Goal: Check status: Check status

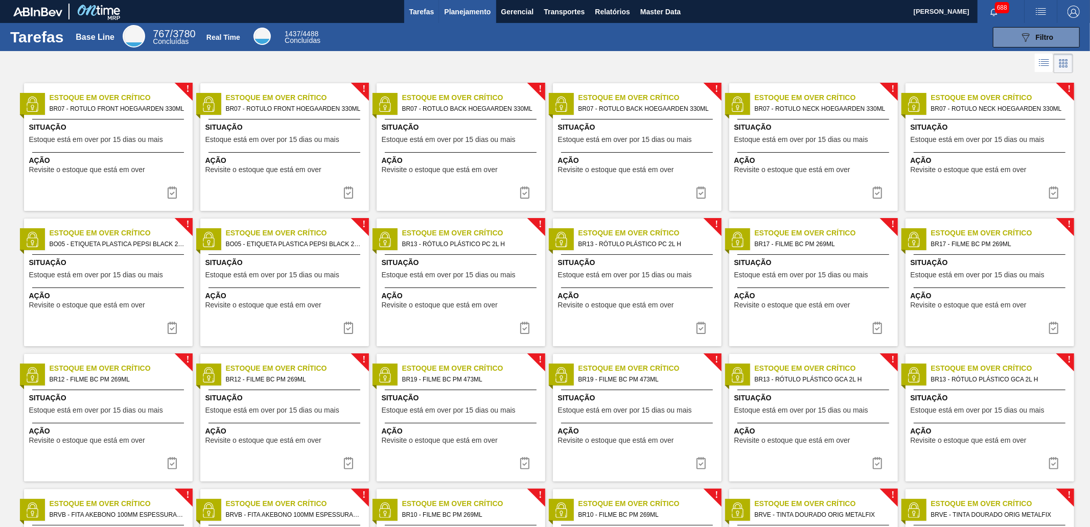
click at [458, 14] on span "Planejamento" at bounding box center [467, 12] width 46 height 12
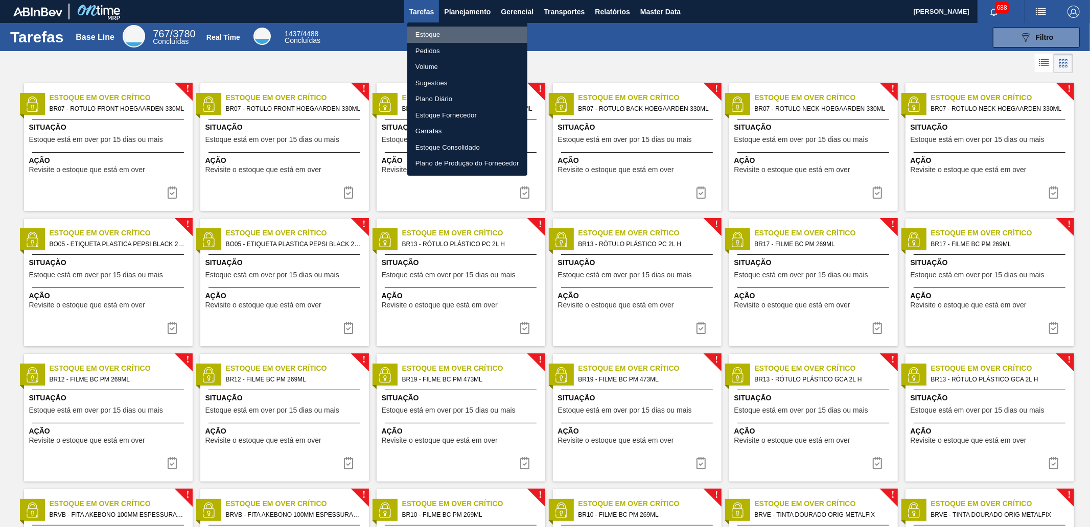
click at [454, 36] on li "Estoque" at bounding box center [467, 35] width 120 height 16
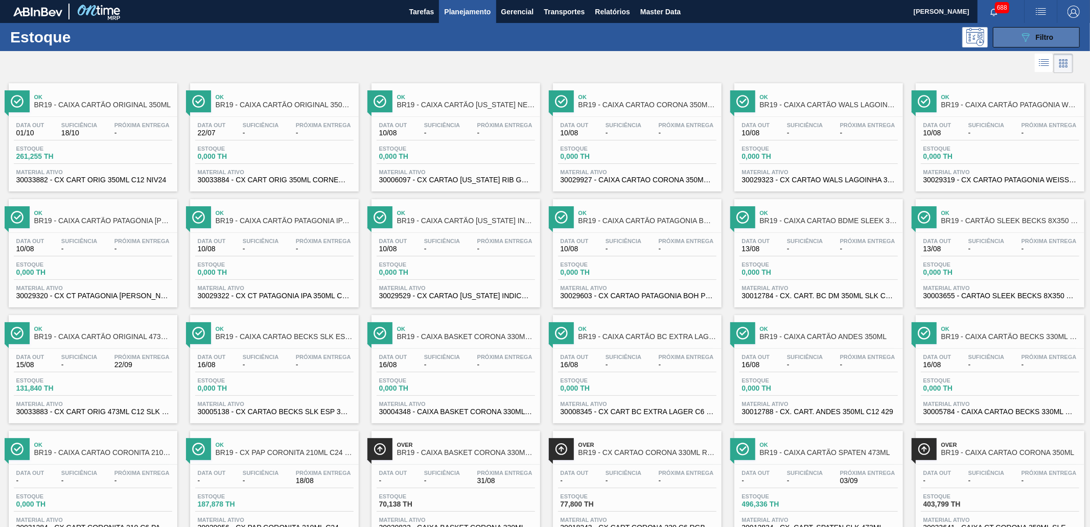
click at [1006, 39] on button "089F7B8B-B2A5-4AFE-B5C0-19BA573D28AC Filtro" at bounding box center [1036, 37] width 87 height 20
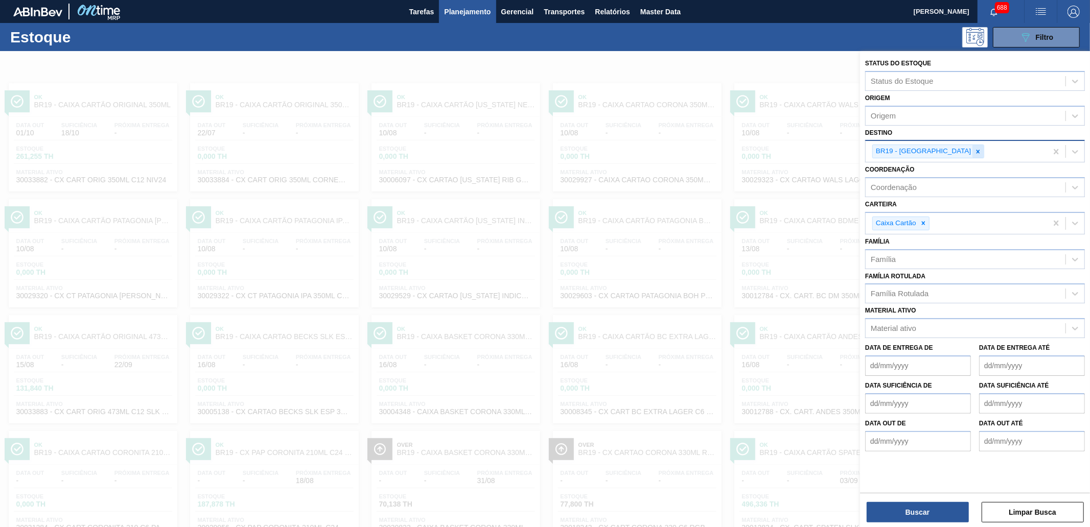
click at [974, 149] on icon at bounding box center [977, 151] width 7 height 7
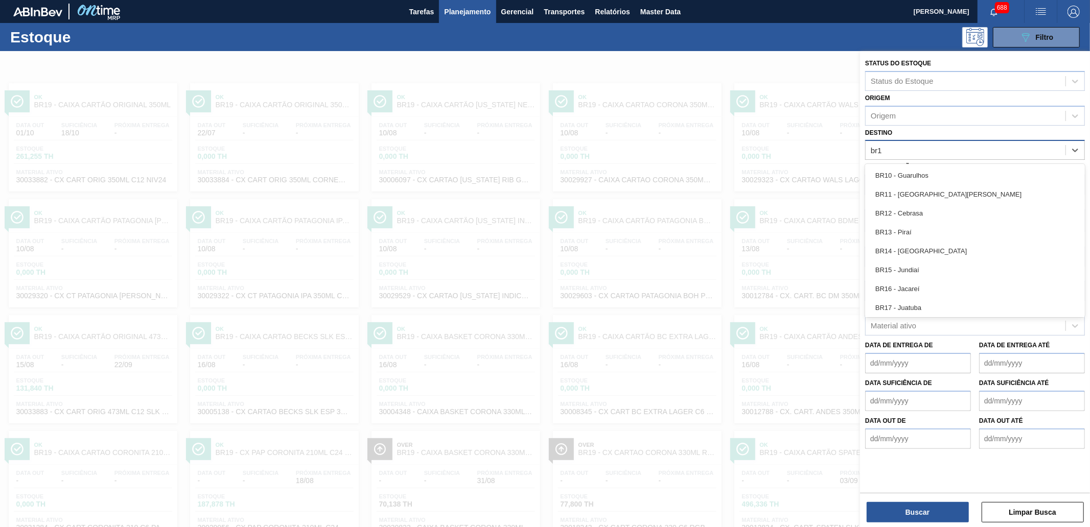
type input "br13"
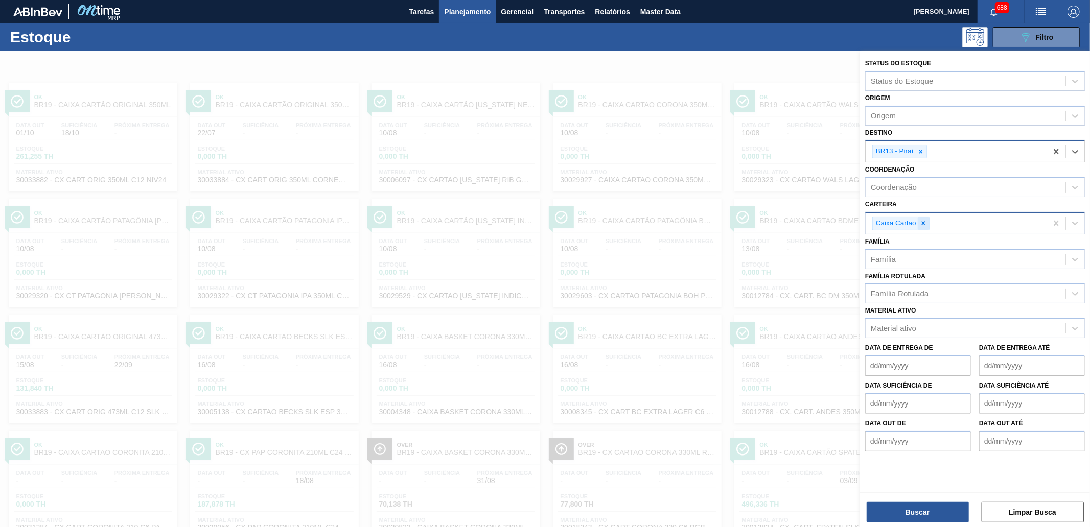
click at [918, 220] on div at bounding box center [922, 223] width 11 height 13
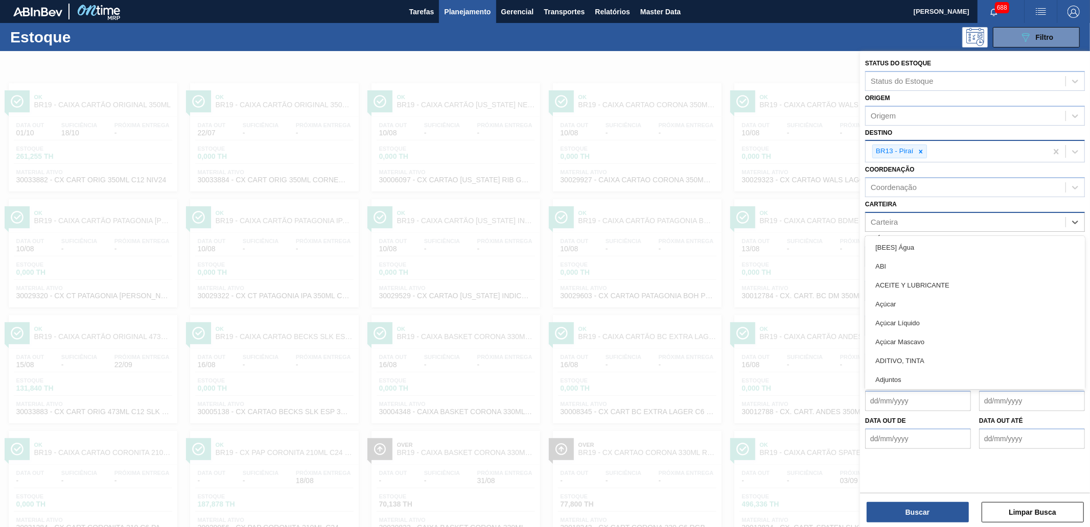
click at [921, 220] on div "Carteira" at bounding box center [965, 222] width 200 height 15
type input "quí"
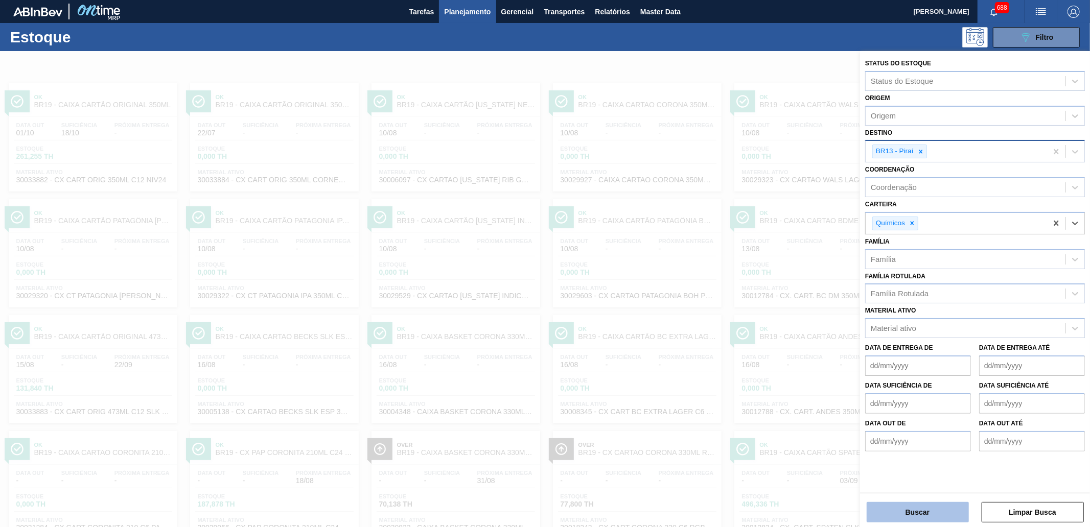
click at [906, 512] on button "Buscar" at bounding box center [917, 512] width 102 height 20
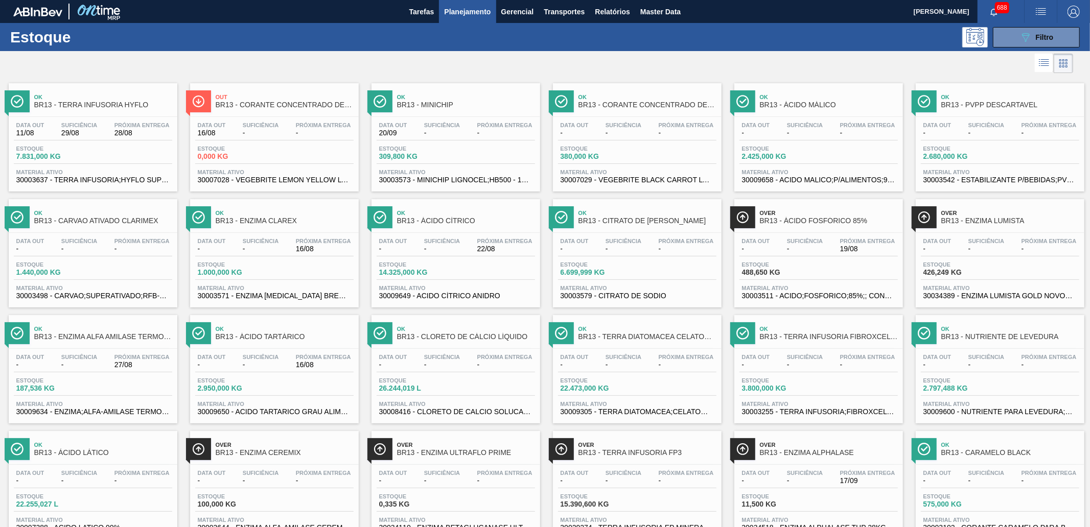
click at [816, 217] on span "BR13 - ÁCIDO FOSFÓRICO 85%" at bounding box center [829, 221] width 138 height 8
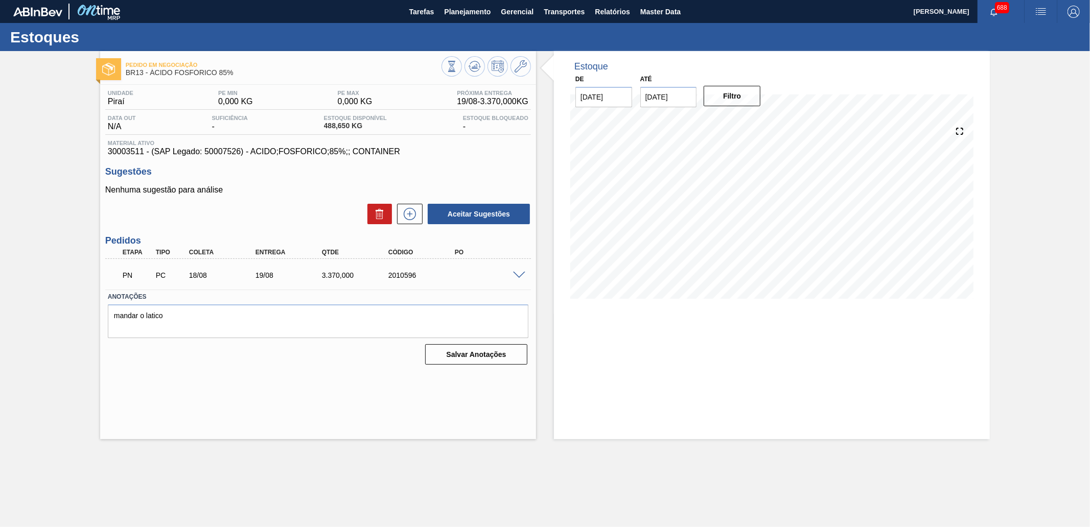
click at [686, 98] on input "[DATE]" at bounding box center [668, 97] width 57 height 20
click at [755, 119] on button "Next Month" at bounding box center [754, 121] width 7 height 7
click at [680, 218] on div "30" at bounding box center [685, 221] width 14 height 14
type input "[DATE]"
click at [726, 98] on button "Filtro" at bounding box center [731, 96] width 57 height 20
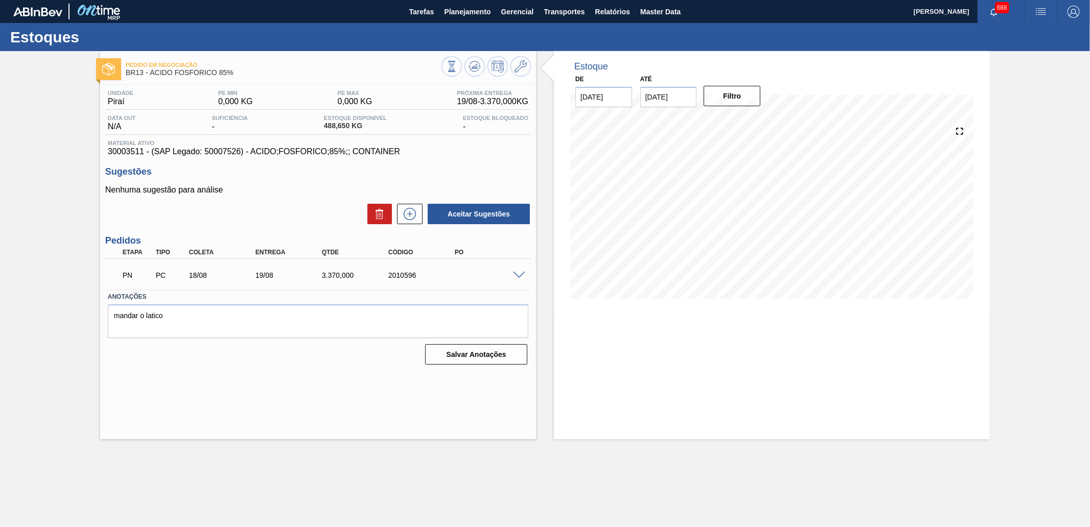
click at [517, 272] on span at bounding box center [519, 276] width 12 height 8
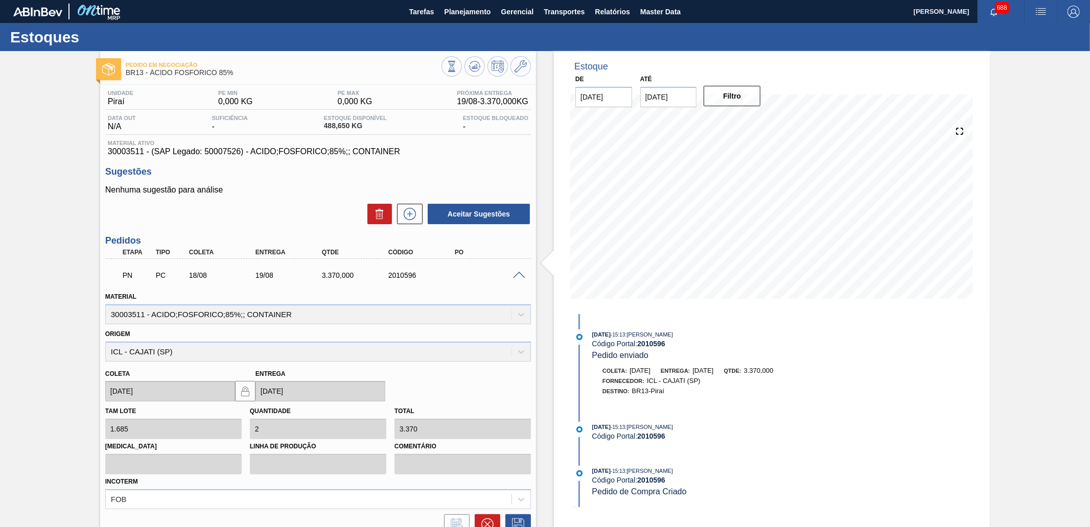
click at [1014, 194] on div "Pedido em Negociação BR13 - ÁCIDO FOSFÓRICO 85% Unidade Piraí PE MIN 0,000 KG P…" at bounding box center [545, 336] width 1090 height 570
click at [463, 14] on span "Planejamento" at bounding box center [467, 12] width 46 height 12
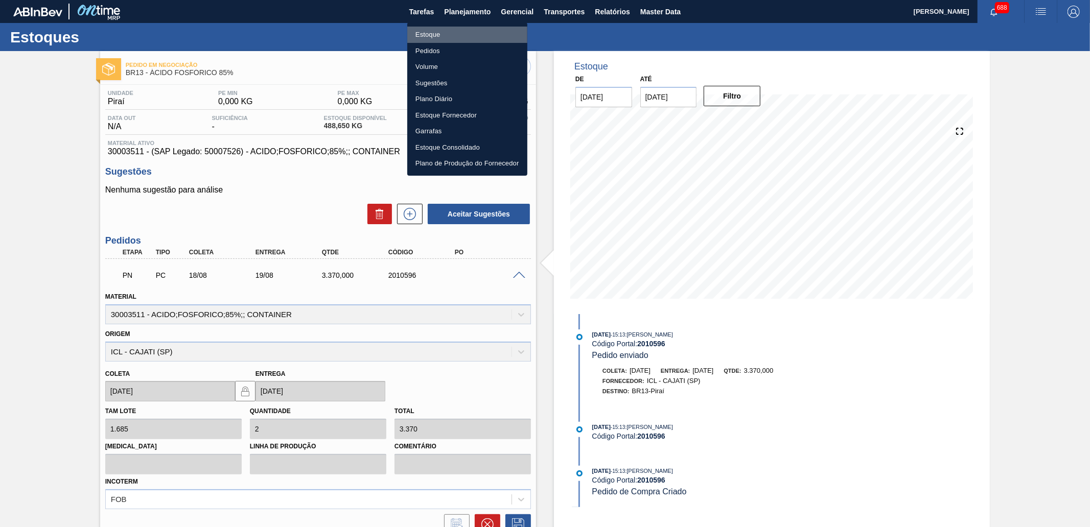
click at [445, 34] on li "Estoque" at bounding box center [467, 35] width 120 height 16
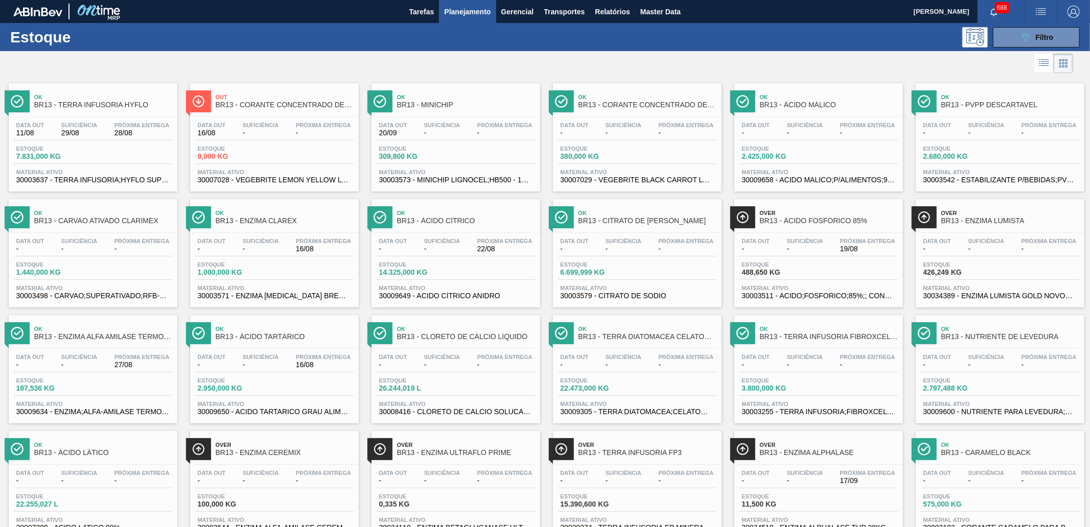
click at [461, 16] on span "Planejamento" at bounding box center [467, 12] width 46 height 12
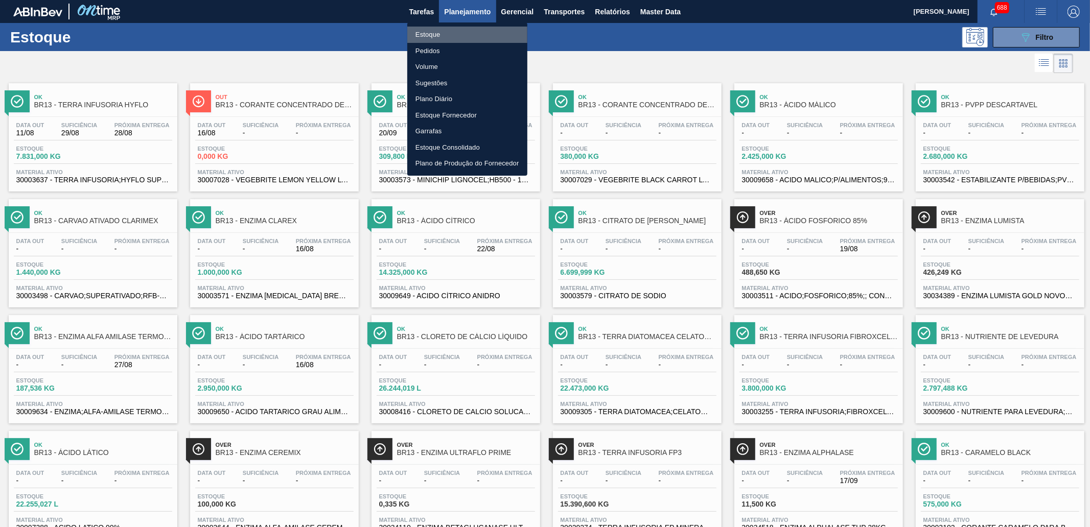
click at [438, 37] on li "Estoque" at bounding box center [467, 35] width 120 height 16
